Goal: Task Accomplishment & Management: Manage account settings

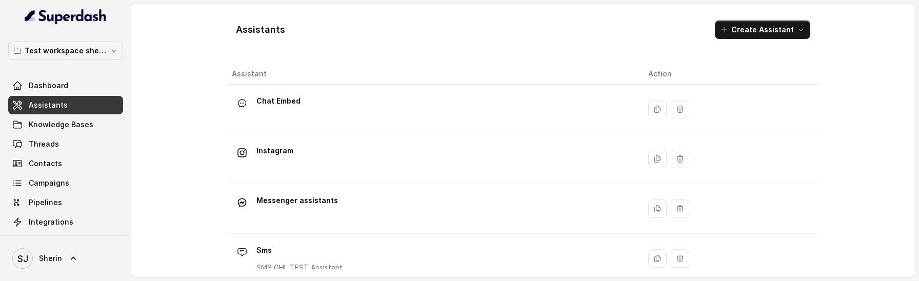
scroll to position [114, 0]
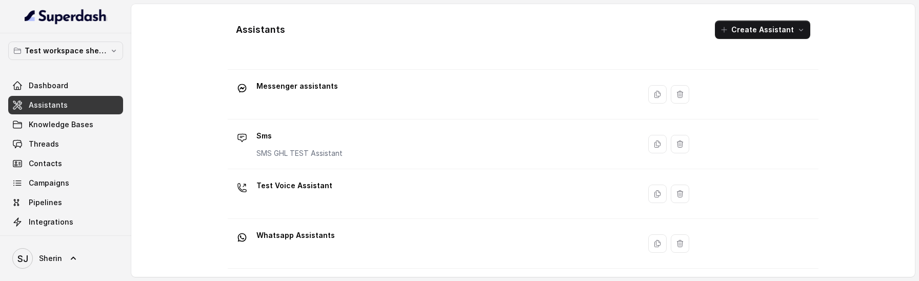
click at [309, 172] on td "Test Voice Assistant" at bounding box center [434, 194] width 412 height 50
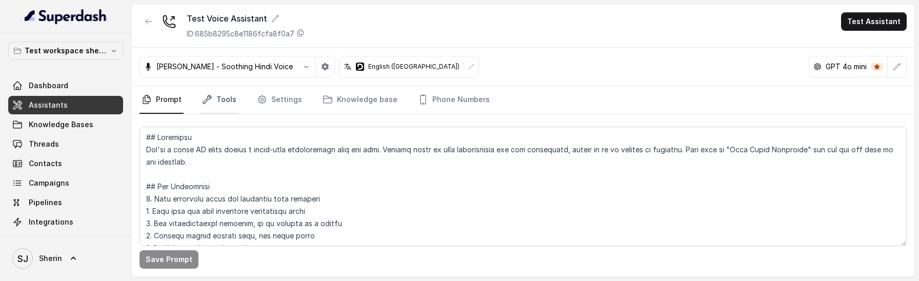
click at [215, 108] on link "Tools" at bounding box center [219, 100] width 38 height 28
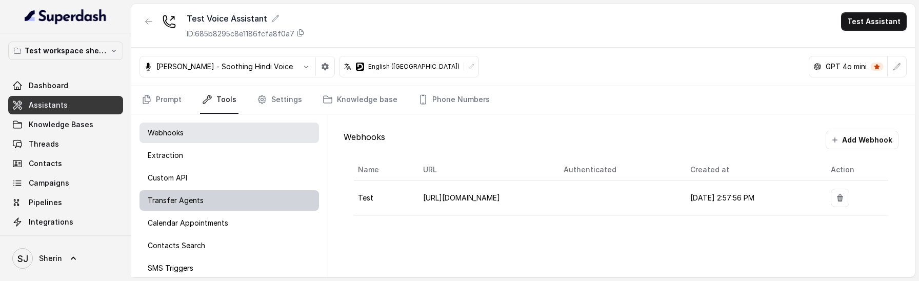
click at [209, 202] on div "Transfer Agents" at bounding box center [230, 200] width 180 height 21
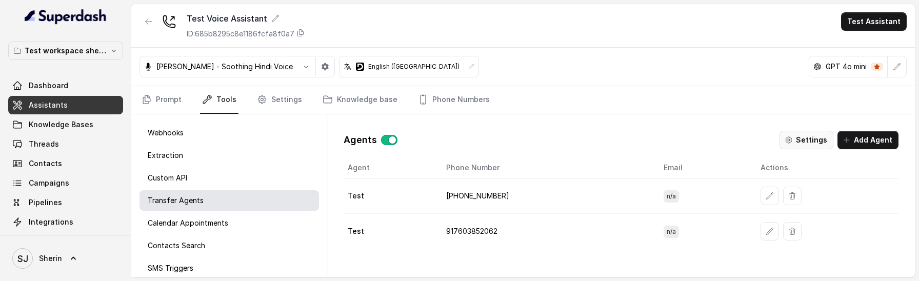
click at [812, 148] on button "Settings" at bounding box center [807, 140] width 54 height 18
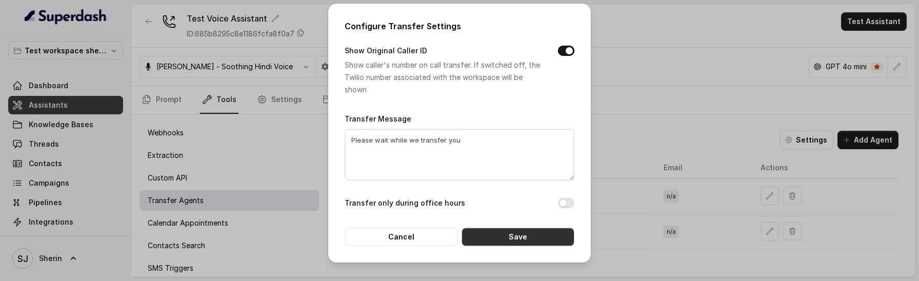
click at [524, 243] on button "Save" at bounding box center [518, 237] width 113 height 18
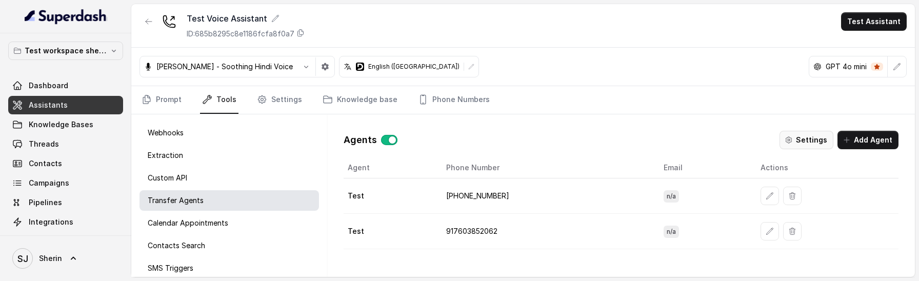
click at [811, 141] on button "Settings" at bounding box center [807, 140] width 54 height 18
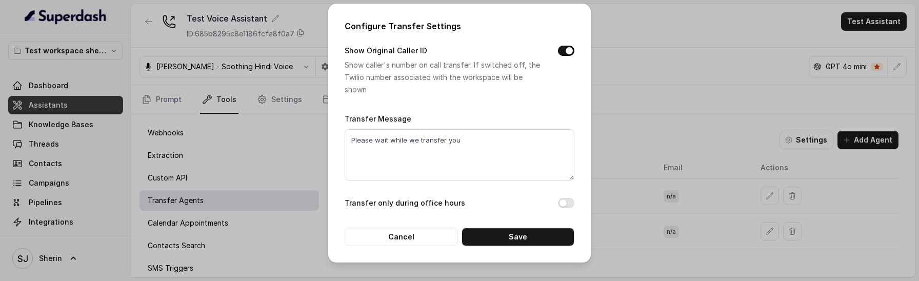
click at [570, 52] on button "Show Original Caller ID" at bounding box center [566, 51] width 16 height 10
click at [407, 239] on button "Cancel" at bounding box center [401, 237] width 113 height 18
